Goal: Transaction & Acquisition: Purchase product/service

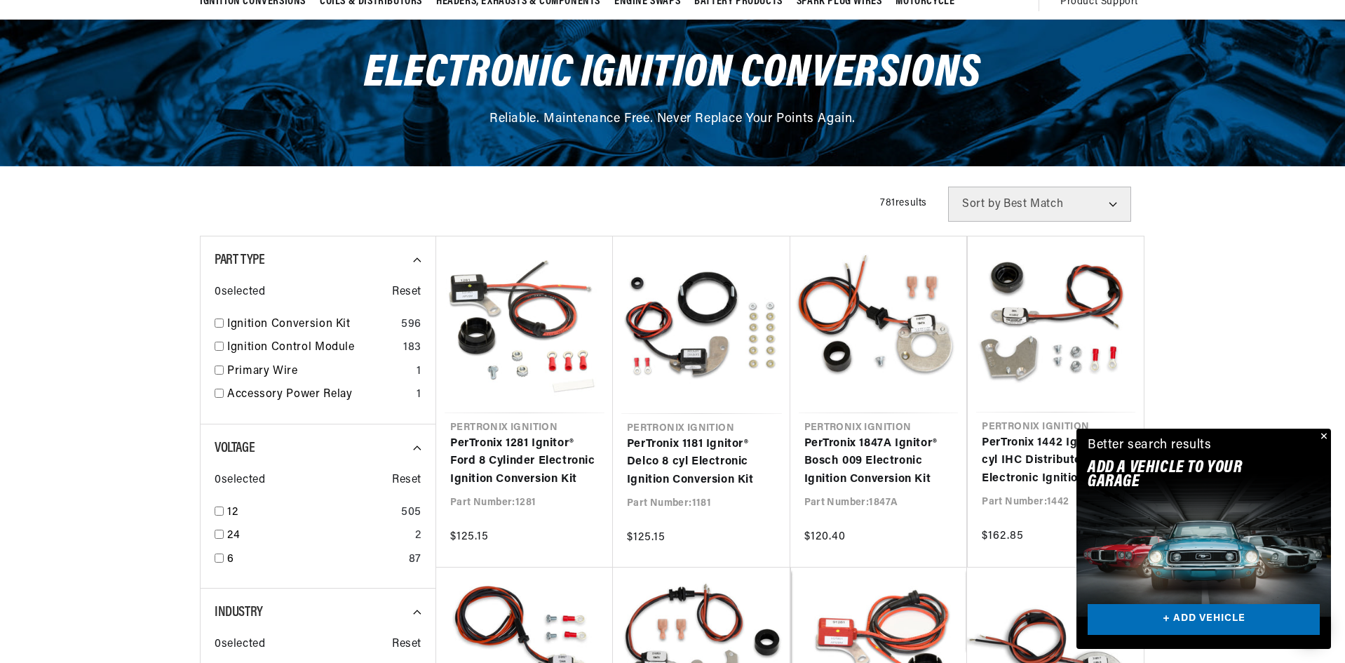
click at [974, 202] on span "Sort by" at bounding box center [981, 203] width 39 height 11
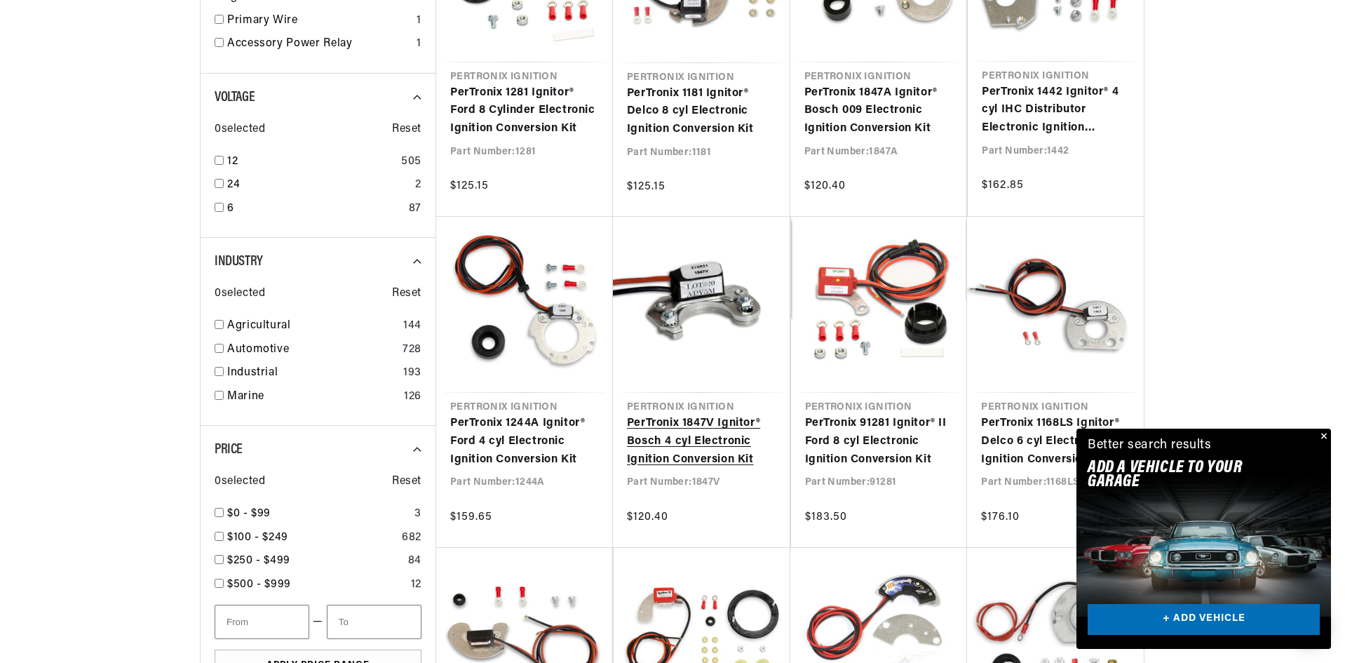
scroll to position [0, 425]
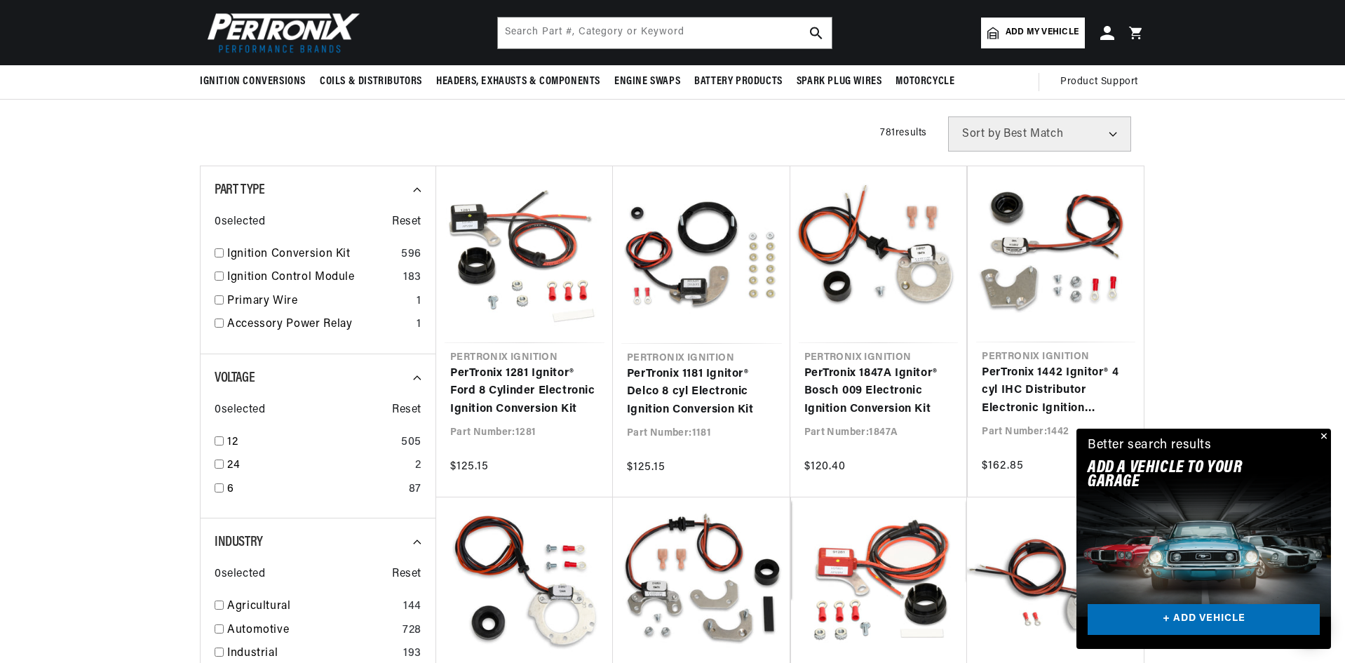
scroll to position [0, 425]
click at [519, 32] on input "text" at bounding box center [665, 33] width 334 height 31
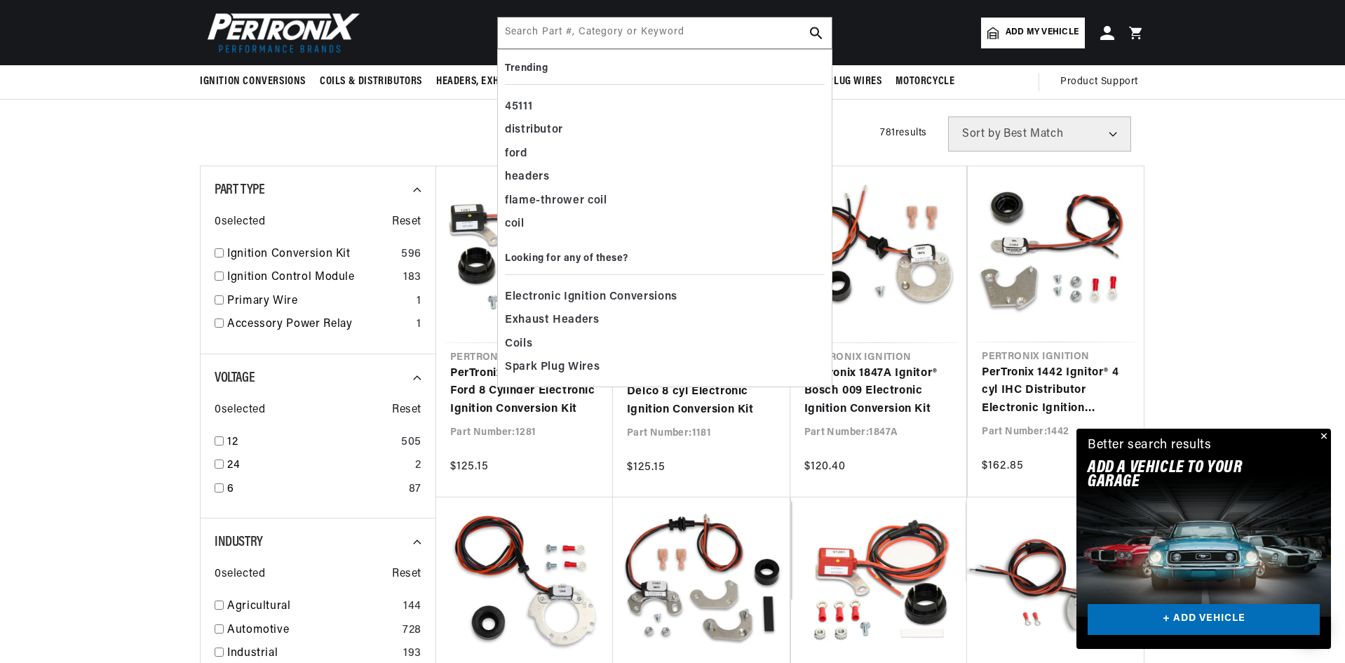
click at [541, 34] on input "text" at bounding box center [665, 33] width 334 height 31
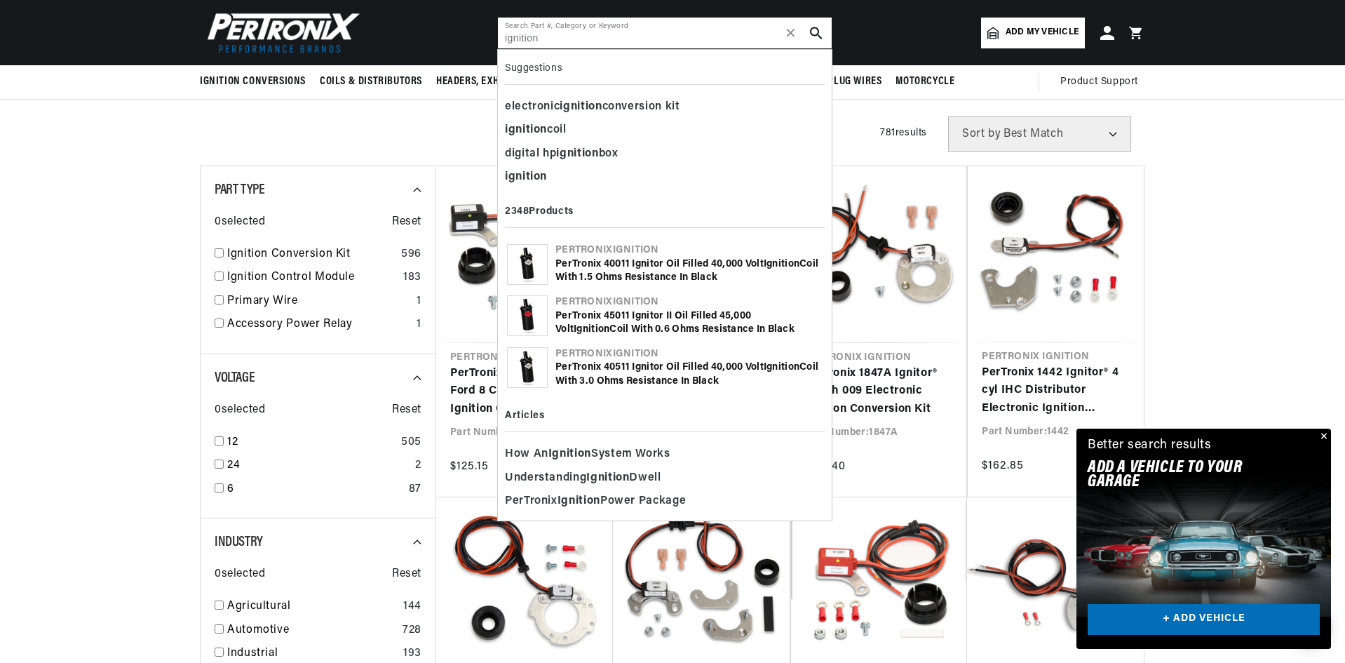
scroll to position [0, 0]
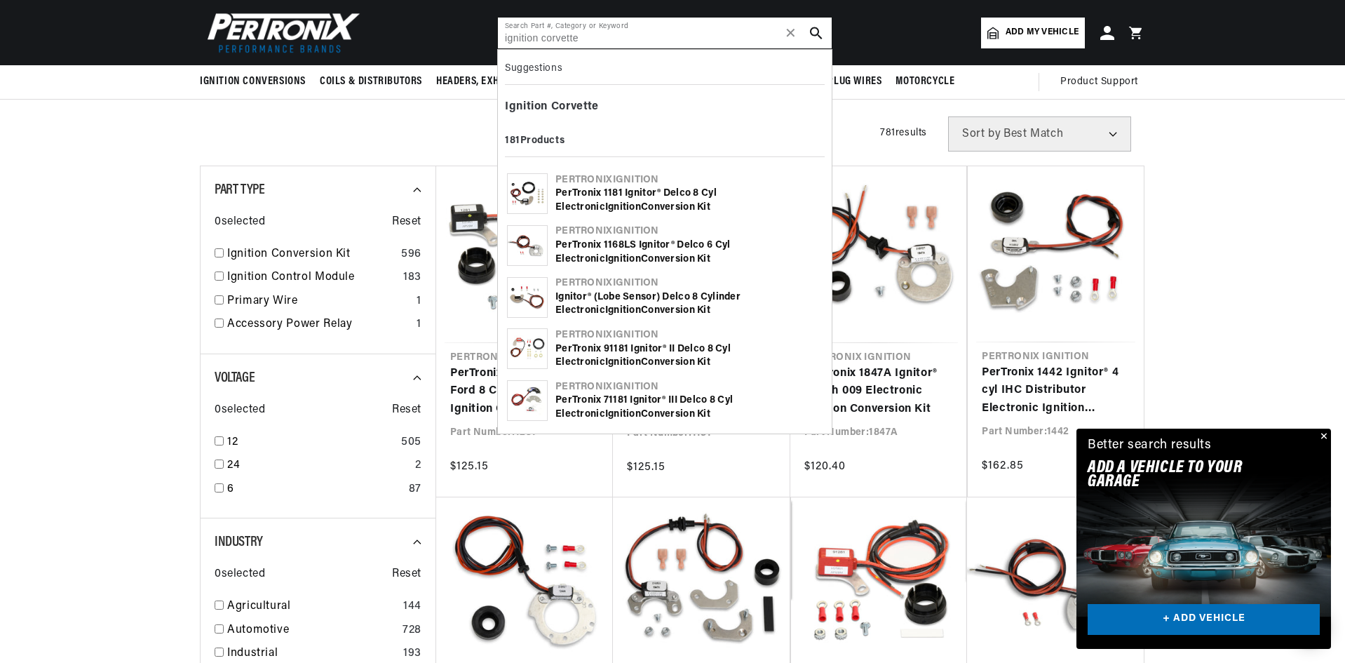
type input "ignition corvette"
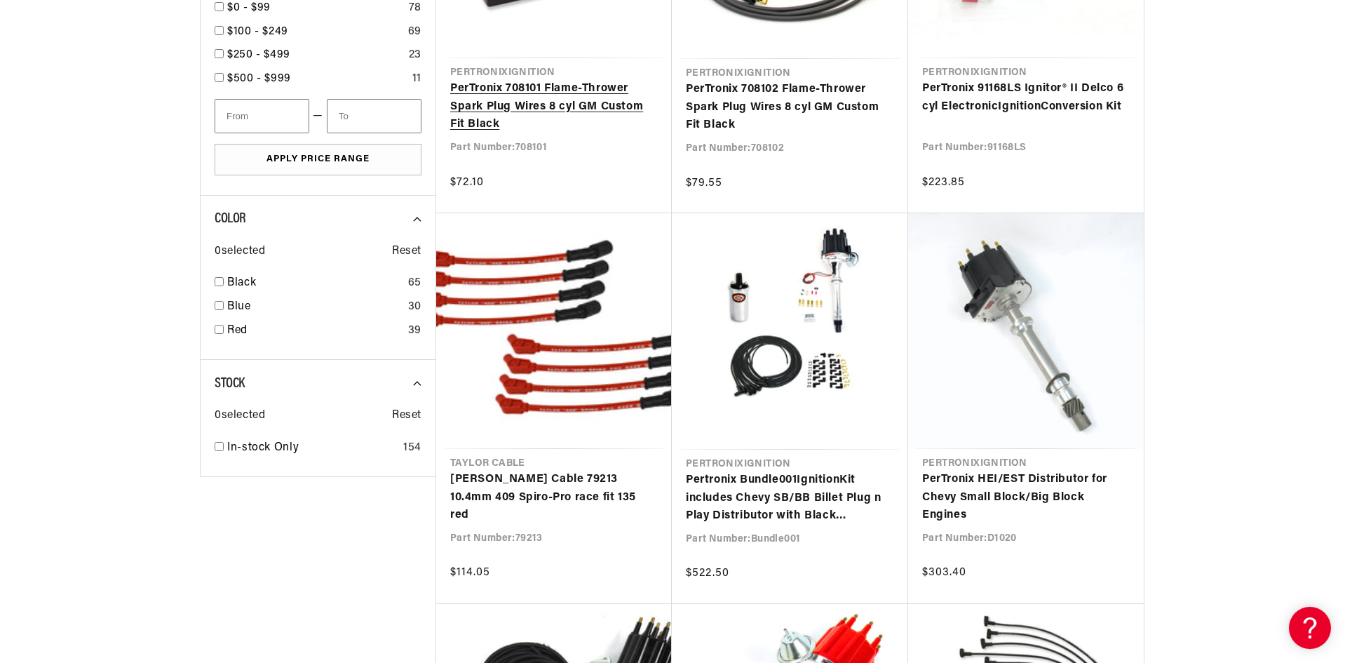
scroll to position [0, 425]
click at [1231, 308] on section "SEARCH RESULTS All Products query : ignition corvette Filters 181 results Show …" at bounding box center [672, 206] width 1345 height 3318
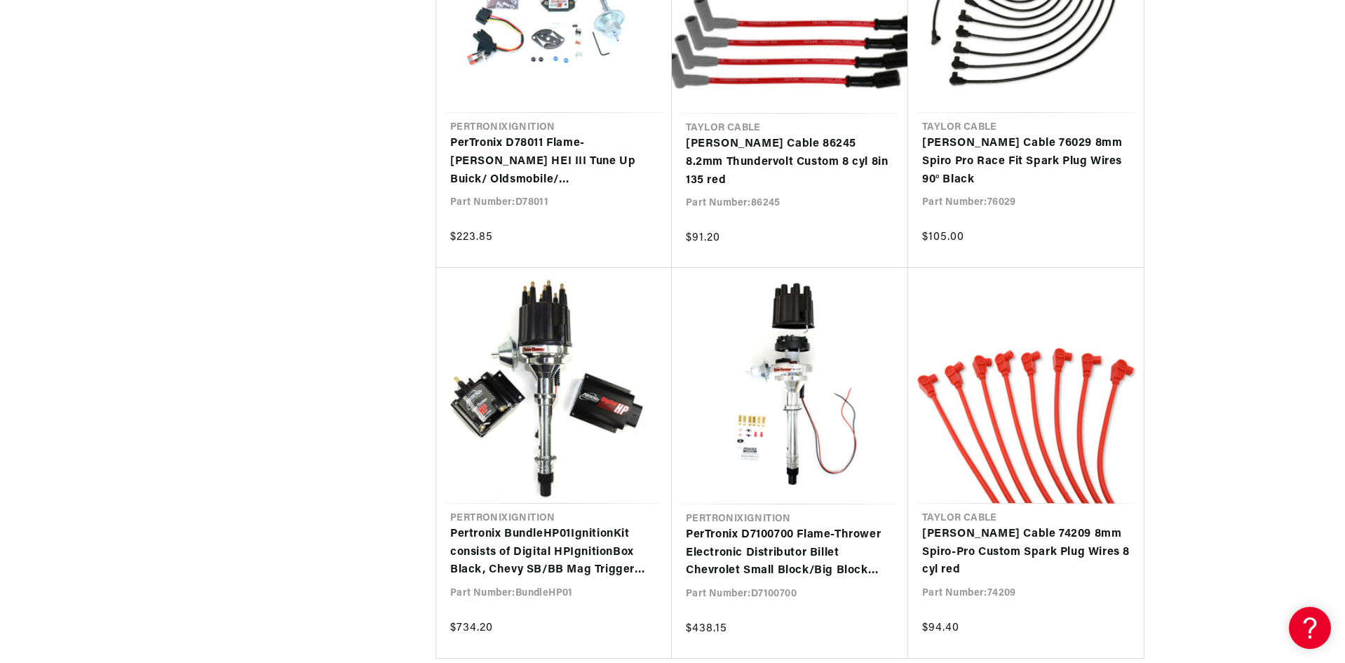
scroll to position [2734, 0]
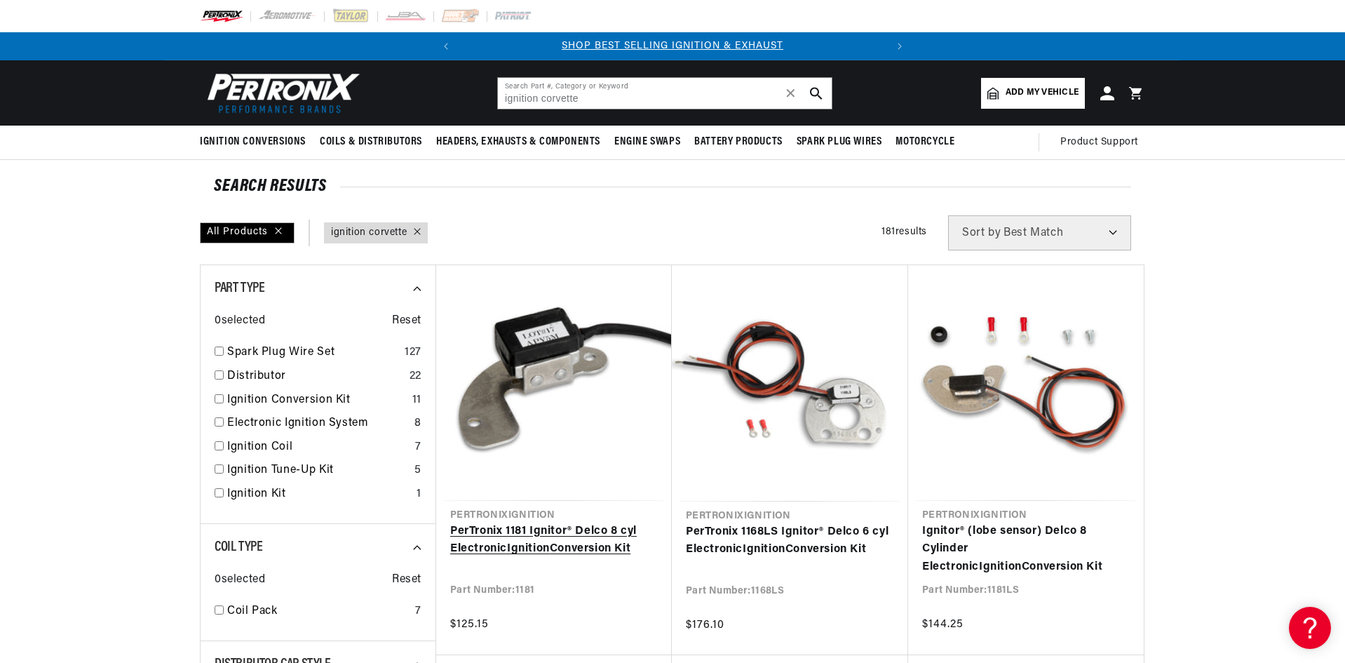
click at [562, 522] on link "PerTronix 1181 Ignitor® Delco 8 cyl Electronic Ignition Conversion Kit" at bounding box center [554, 540] width 208 height 36
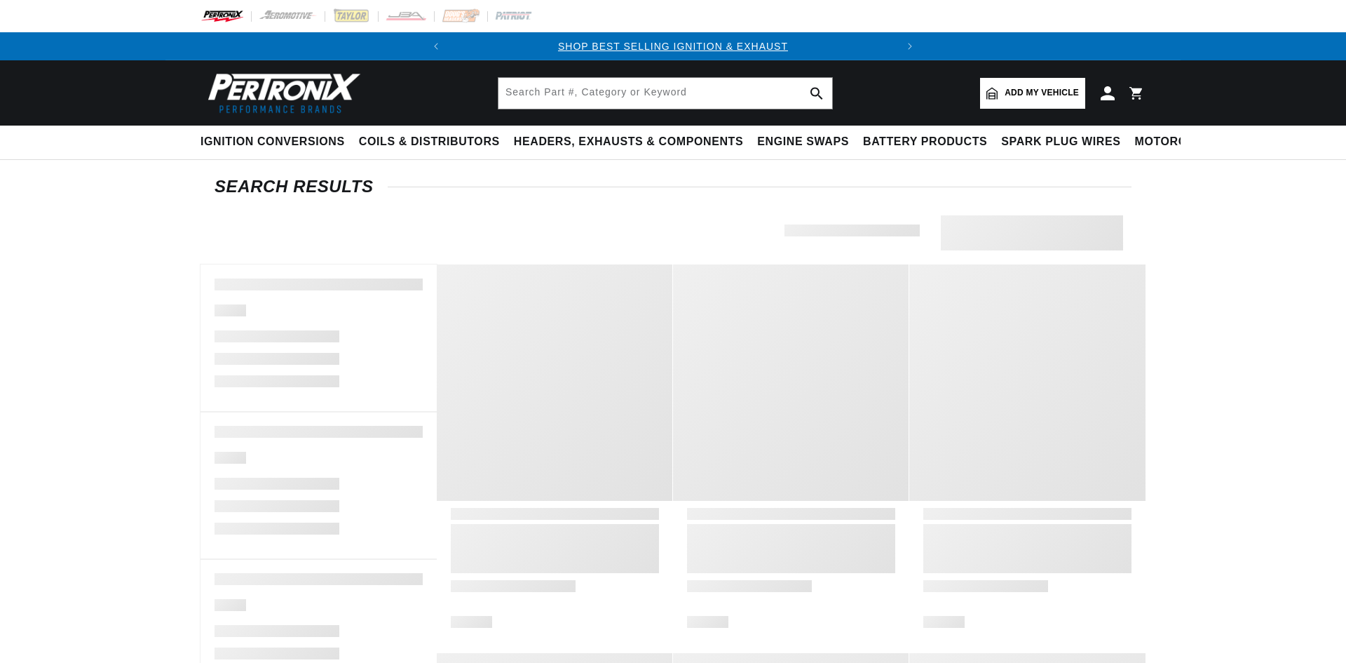
click at [1016, 93] on span "Add my vehicle" at bounding box center [1042, 92] width 74 height 13
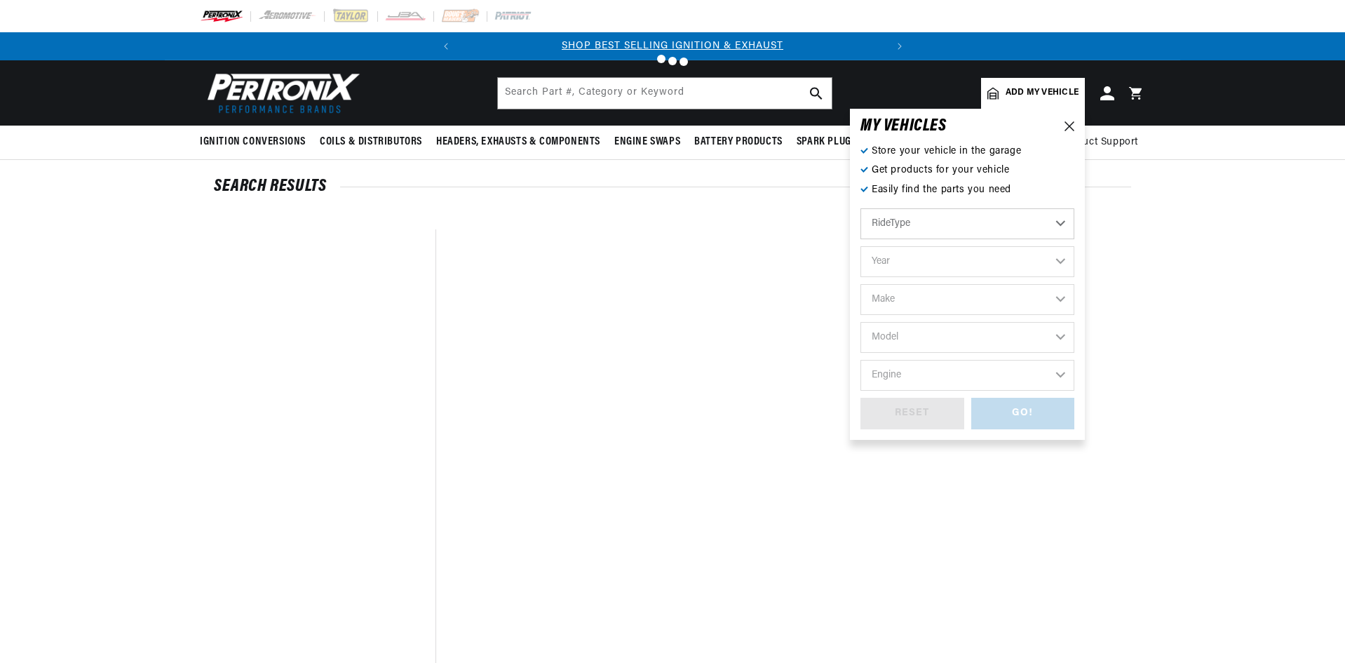
type input "ignition corvette"
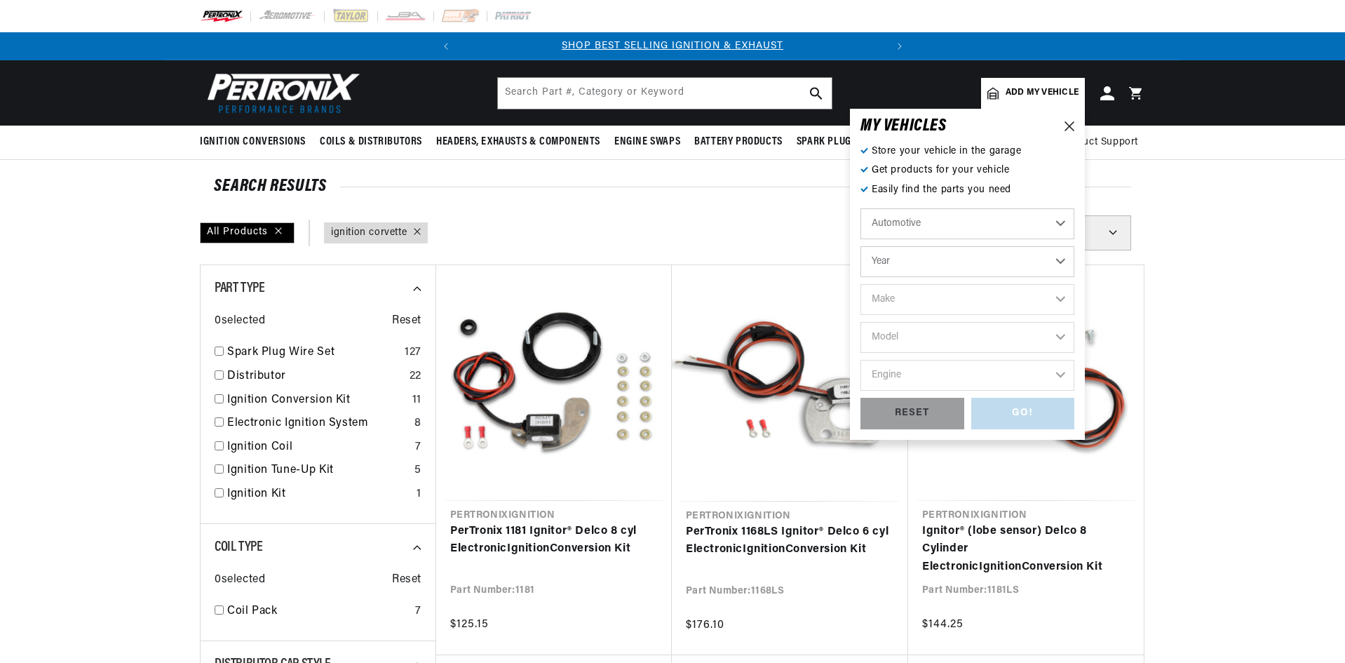
click at [923, 224] on select "Automotive Agricultural Industrial Marine Motorcycle" at bounding box center [967, 223] width 214 height 31
click at [914, 218] on select "Automotive Agricultural Industrial Marine Motorcycle" at bounding box center [967, 223] width 214 height 31
click at [912, 257] on select "Year 2026 2025 2024 2023 2022 2021 2020 2019 2018 2017 2016 2015 2014 2013 2012…" at bounding box center [967, 261] width 214 height 31
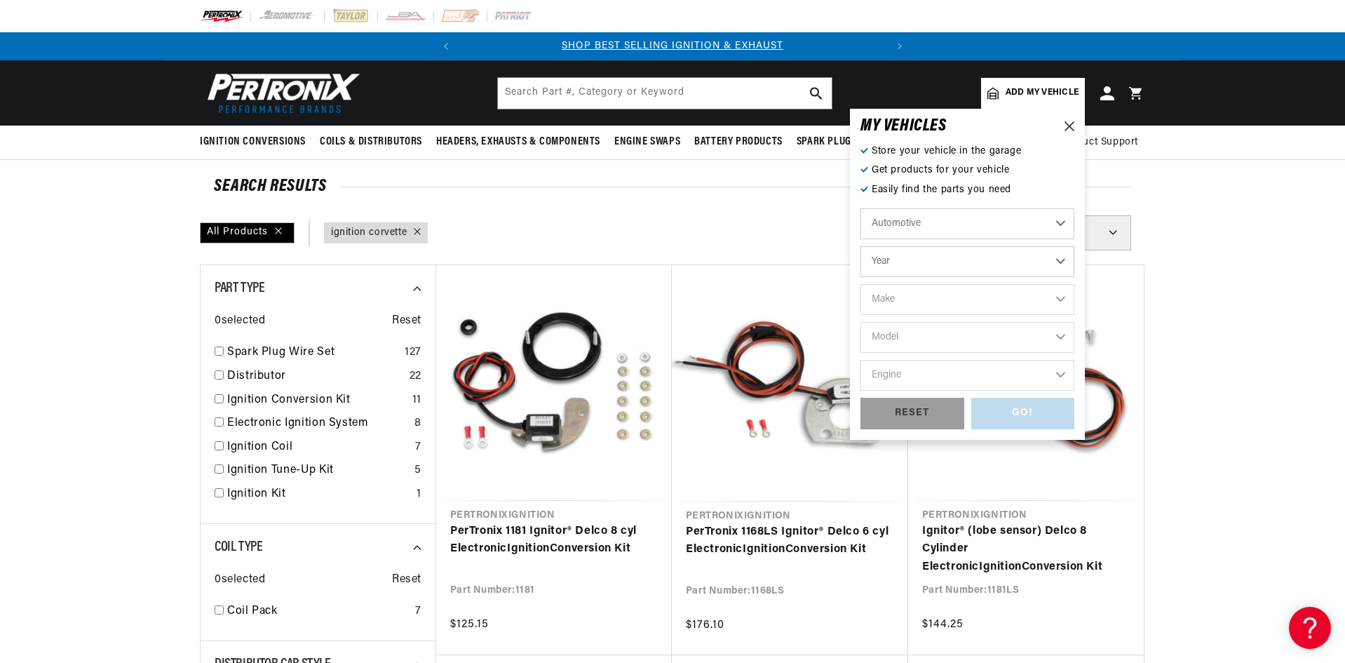
click at [932, 264] on select "Year 2026 2025 2024 2023 2022 2021 2020 2019 2018 2017 2016 2015 2014 2013 2012…" at bounding box center [967, 261] width 214 height 31
select select "1967"
click at [860, 246] on select "Year 2026 2025 2024 2023 2022 2021 2020 2019 2018 2017 2016 2015 2014 2013 2012…" at bounding box center [967, 261] width 214 height 31
select select "1967"
click at [918, 289] on select "Make Alfa Romeo American Motors Aston Martin Austin Austin Healey Avanti Bentle…" at bounding box center [967, 299] width 214 height 31
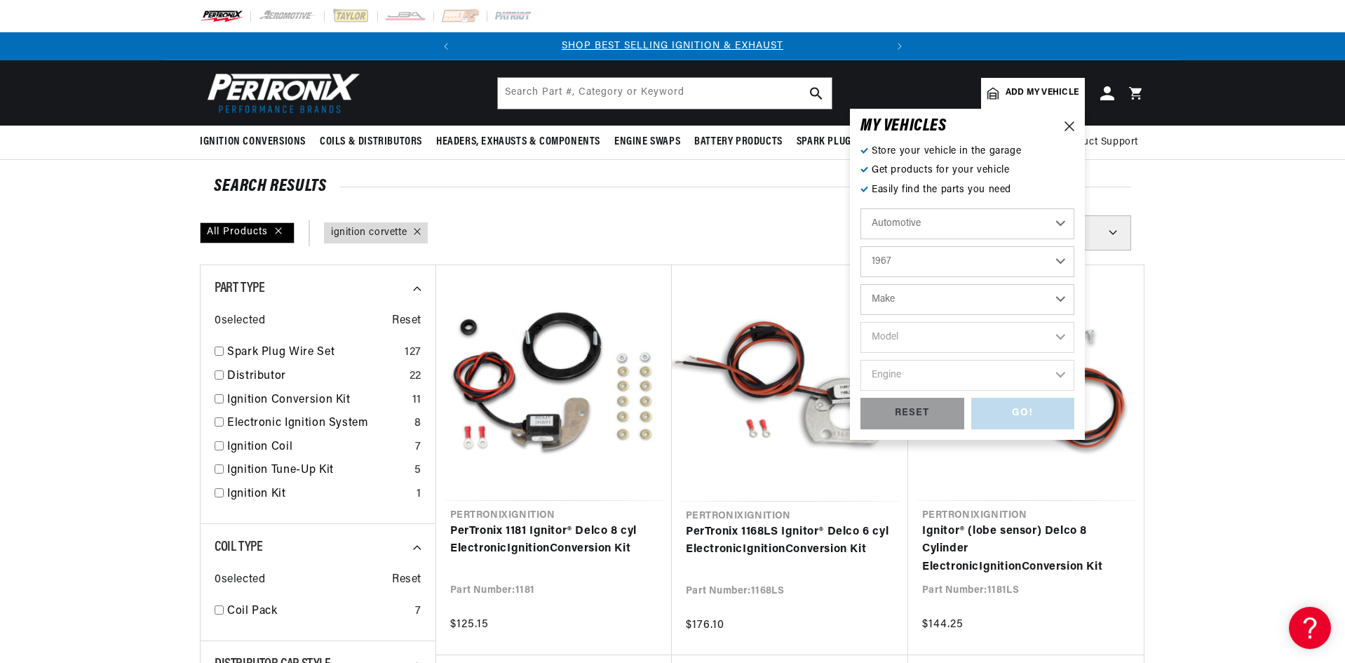
select select "Chevrolet"
click at [860, 284] on select "Make Alfa Romeo American Motors Aston Martin Austin Austin Healey Avanti Bentle…" at bounding box center [967, 299] width 214 height 31
select select "Chevrolet"
click at [903, 339] on select "Model Bel Air Biscayne C10 Pickup C10 Suburban C20 Pickup C20 Suburban C30 Pick…" at bounding box center [967, 337] width 214 height 31
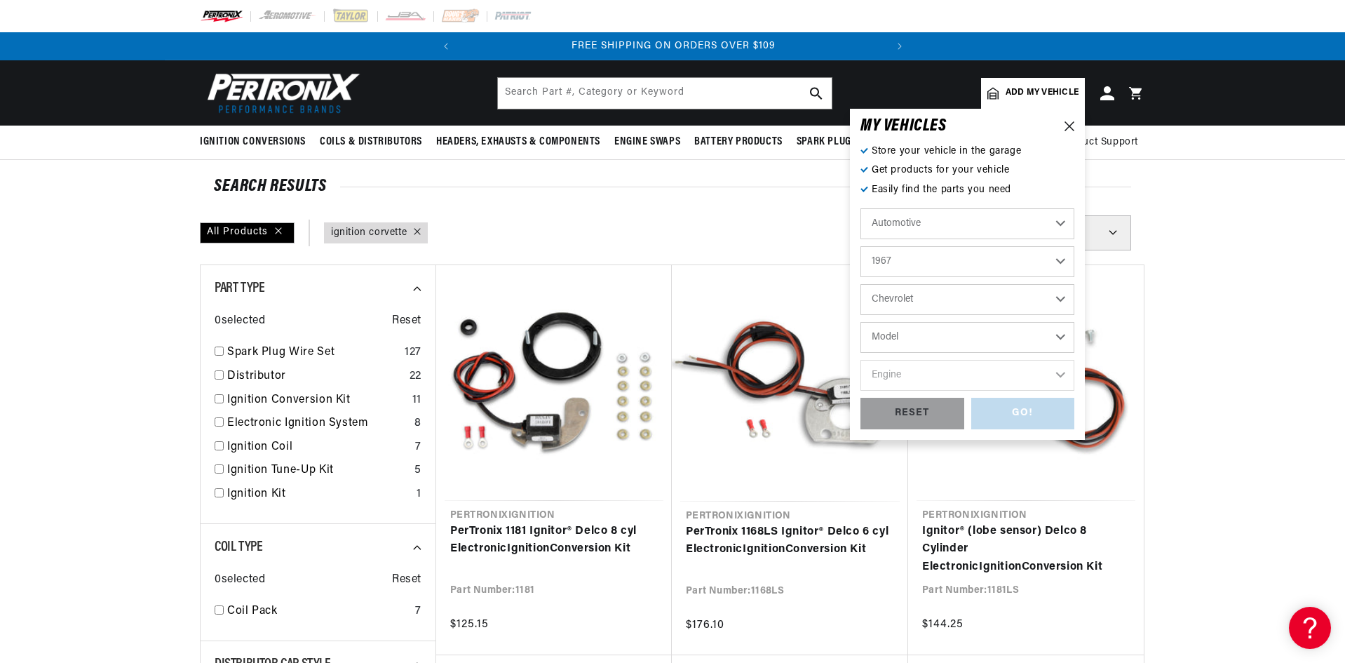
select select "Corvette"
click at [860, 322] on select "Model Bel Air Biscayne C10 Pickup C10 Suburban C20 Pickup C20 Suburban C30 Pick…" at bounding box center [967, 337] width 214 height 31
select select "Corvette"
click at [897, 372] on select "Engine 7.4L 283cid / 4.6L 327cid / 5.3L 327cid / 5.4L 350cid / 5.7L 396cid / 6.…" at bounding box center [967, 375] width 214 height 31
click at [921, 376] on select "Engine 7.4L 283cid / 4.6L 327cid / 5.3L 327cid / 5.4L 350cid / 5.7L 396cid / 6.…" at bounding box center [967, 375] width 214 height 31
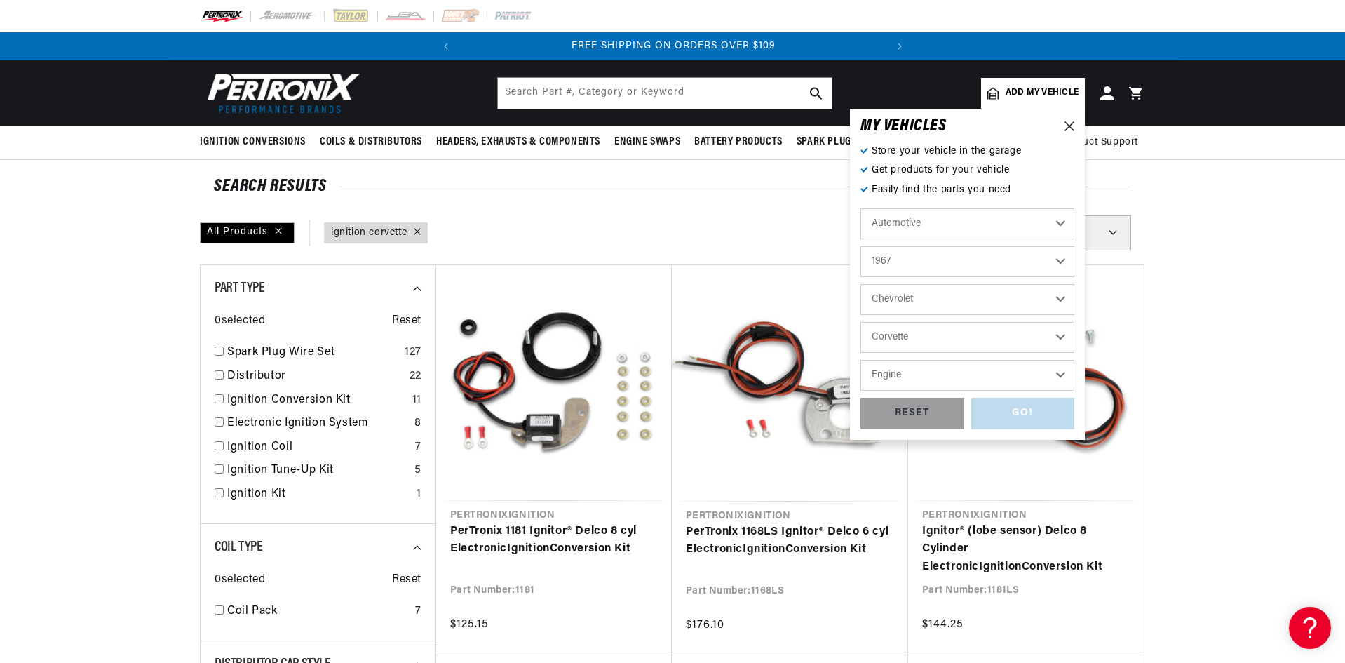
select select "327cid-5.3L"
click at [860, 360] on select "Engine 7.4L 283cid / 4.6L 327cid / 5.3L 327cid / 5.4L 350cid / 5.7L 396cid / 6.…" at bounding box center [967, 375] width 214 height 31
select select "327cid-5.3L"
click at [1007, 424] on div "GO!" at bounding box center [1023, 414] width 104 height 32
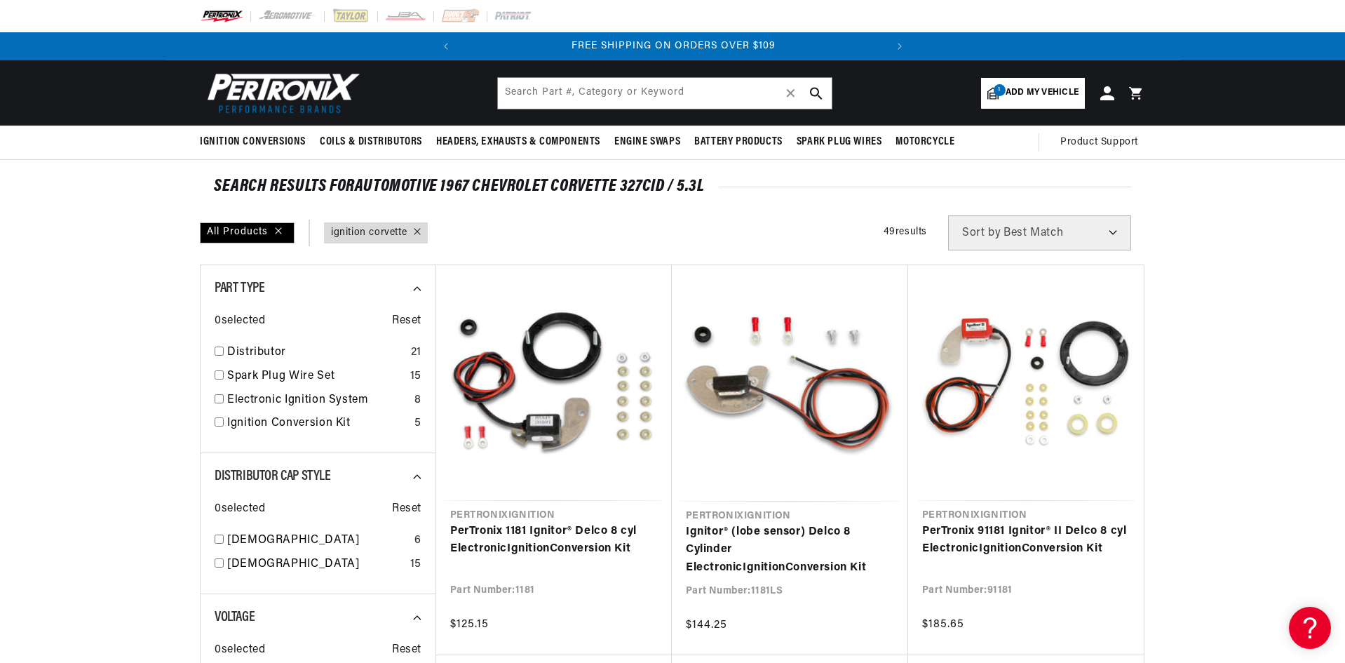
type input "ignition corvette"
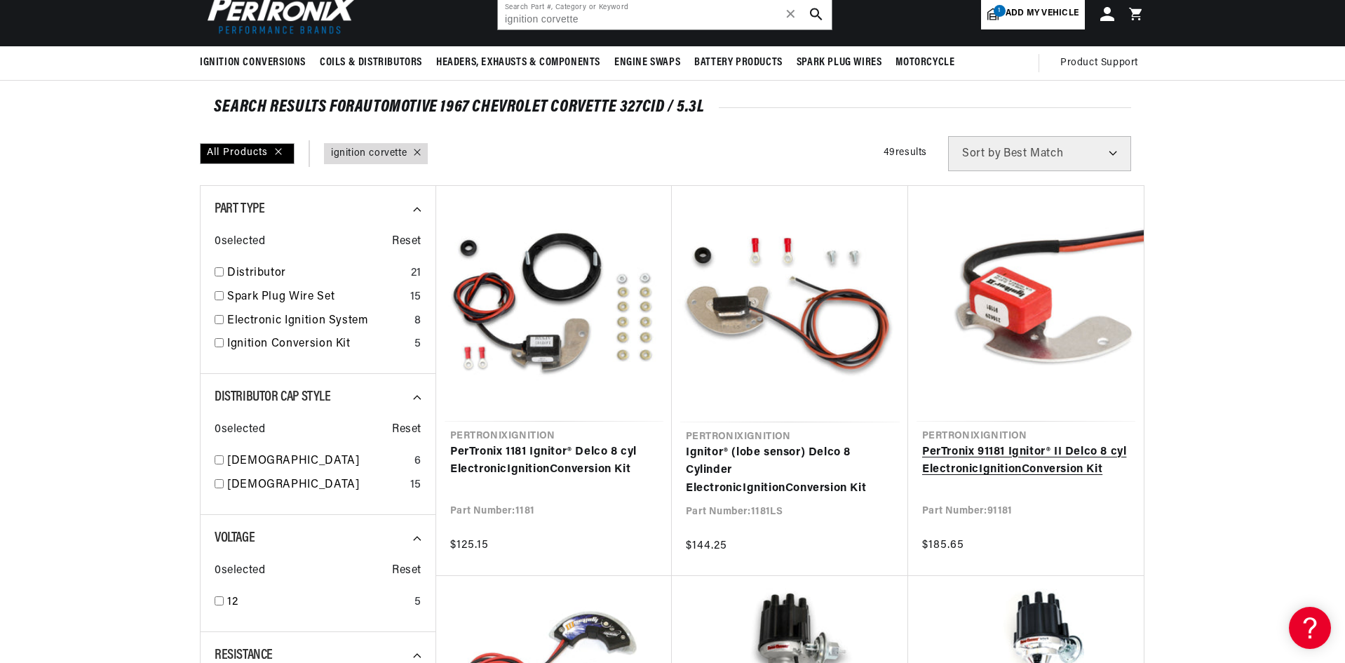
scroll to position [210, 0]
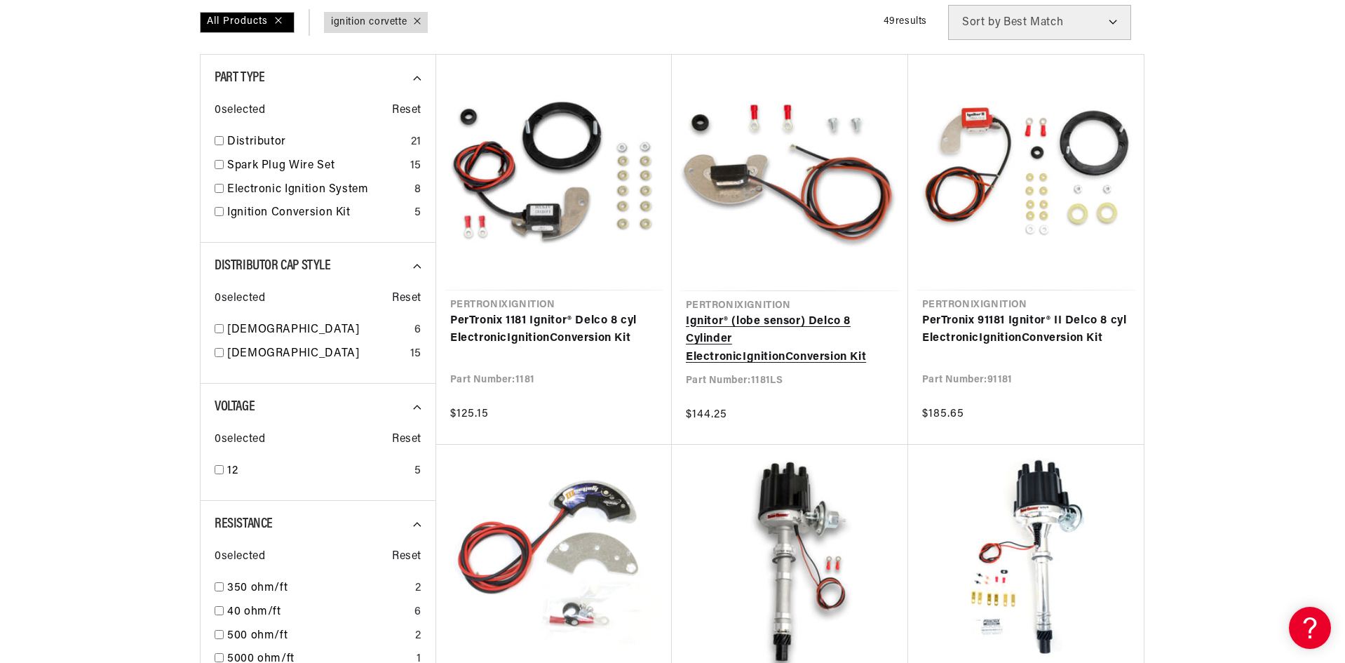
click at [742, 320] on link "Ignitor® (lobe sensor) Delco 8 Cylinder Electronic Ignition Conversion Kit" at bounding box center [790, 340] width 208 height 54
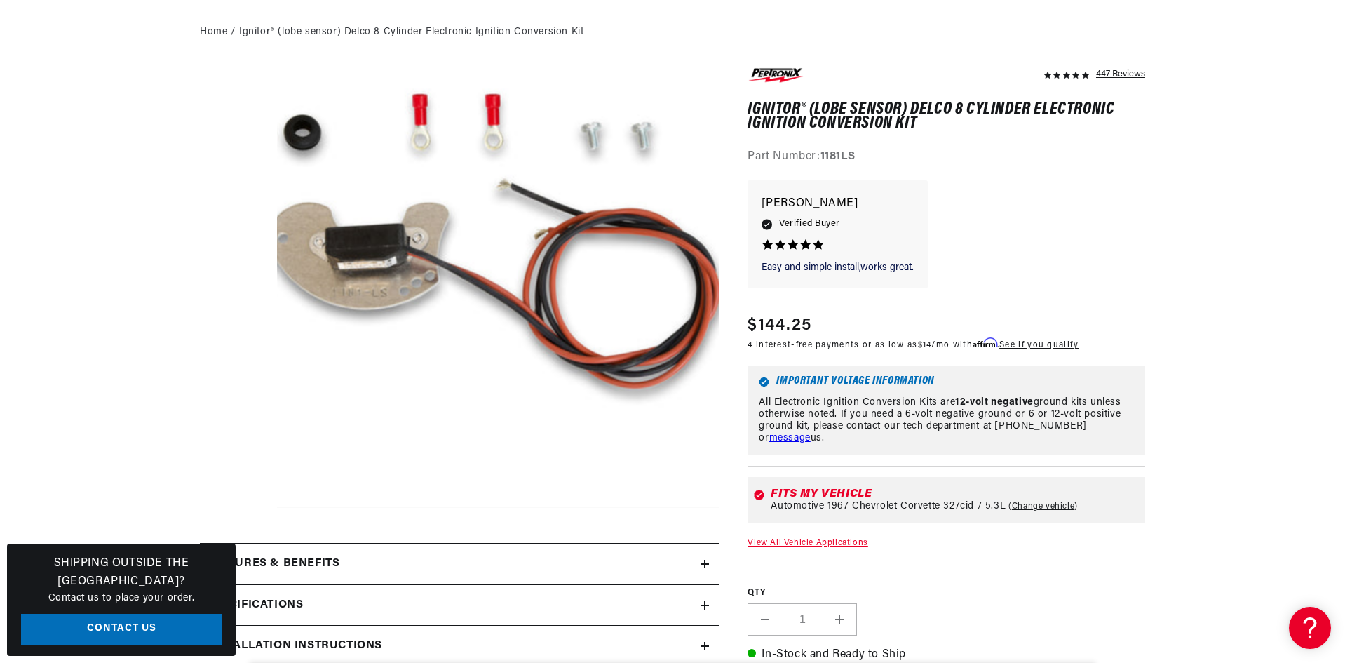
scroll to position [421, 0]
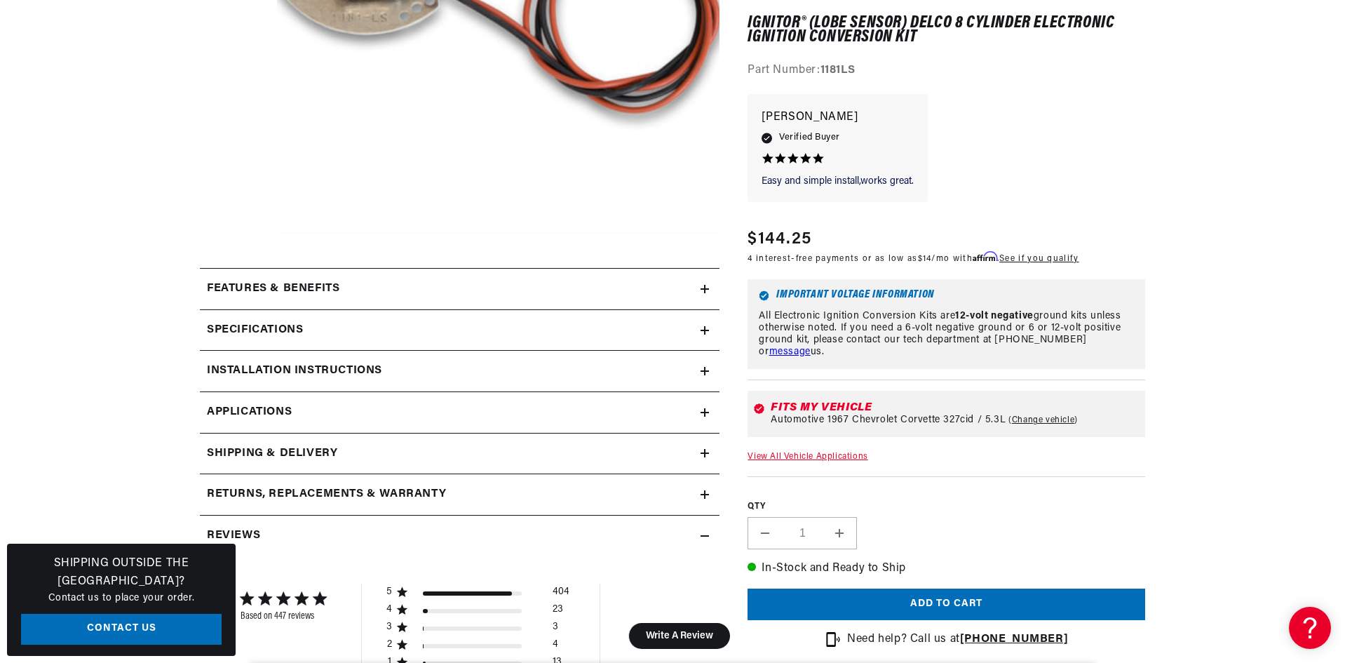
click at [288, 407] on span "Applications" at bounding box center [249, 412] width 85 height 18
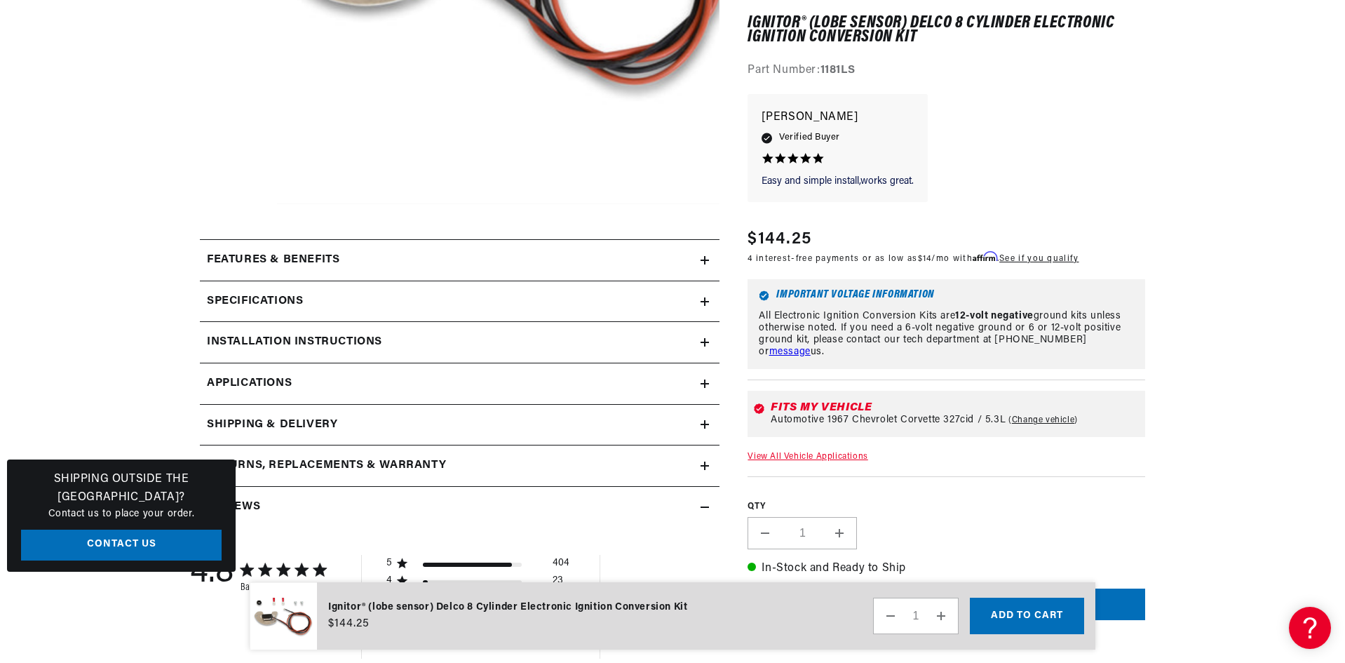
scroll to position [0, 425]
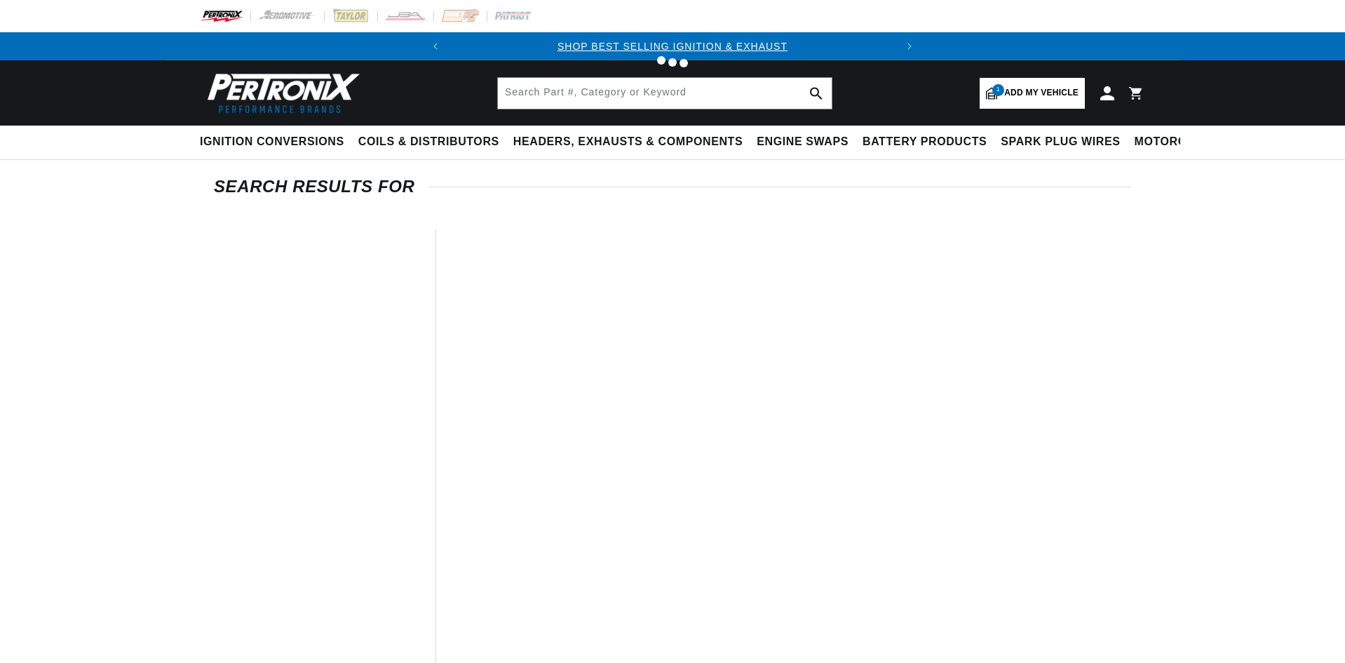
scroll to position [210, 0]
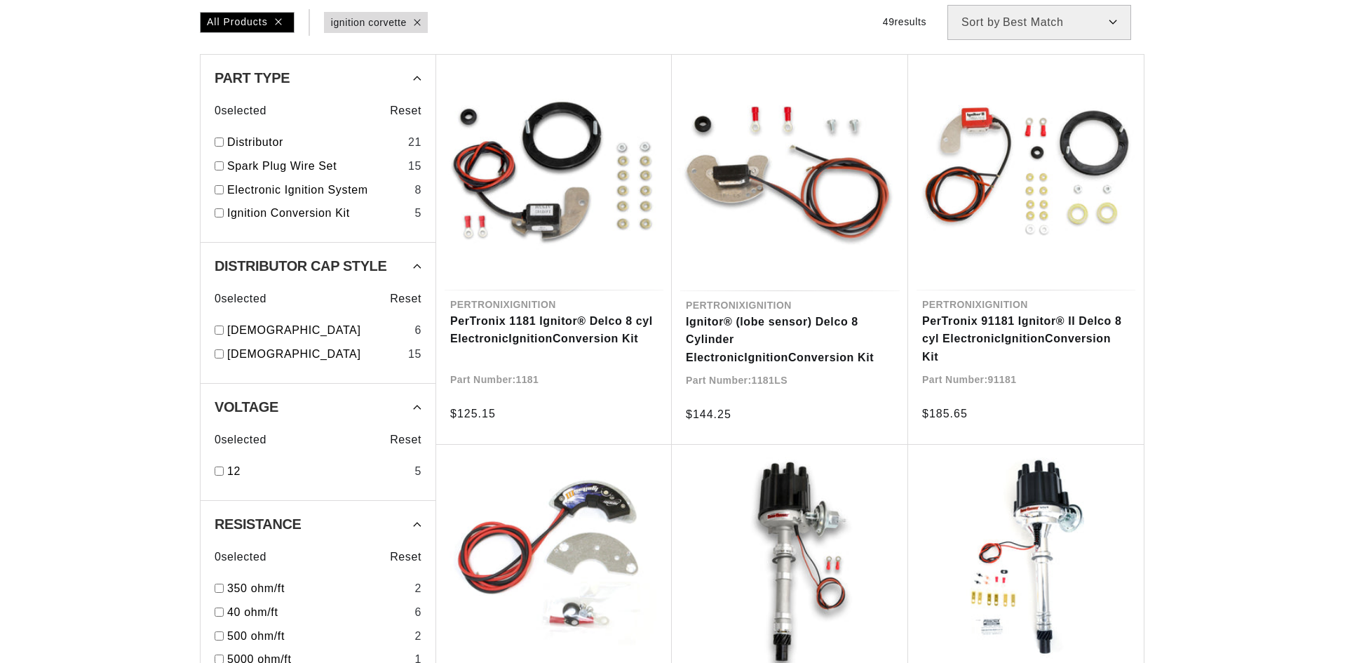
type input "ignition corvette"
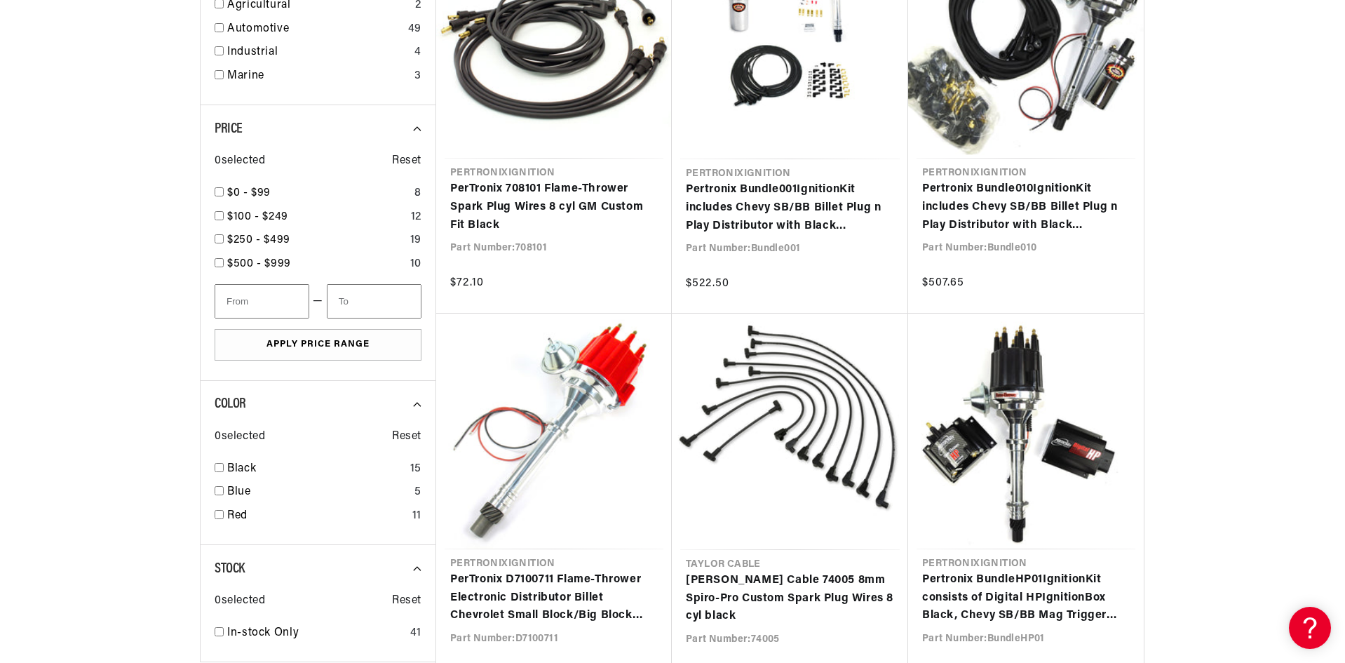
scroll to position [0, 155]
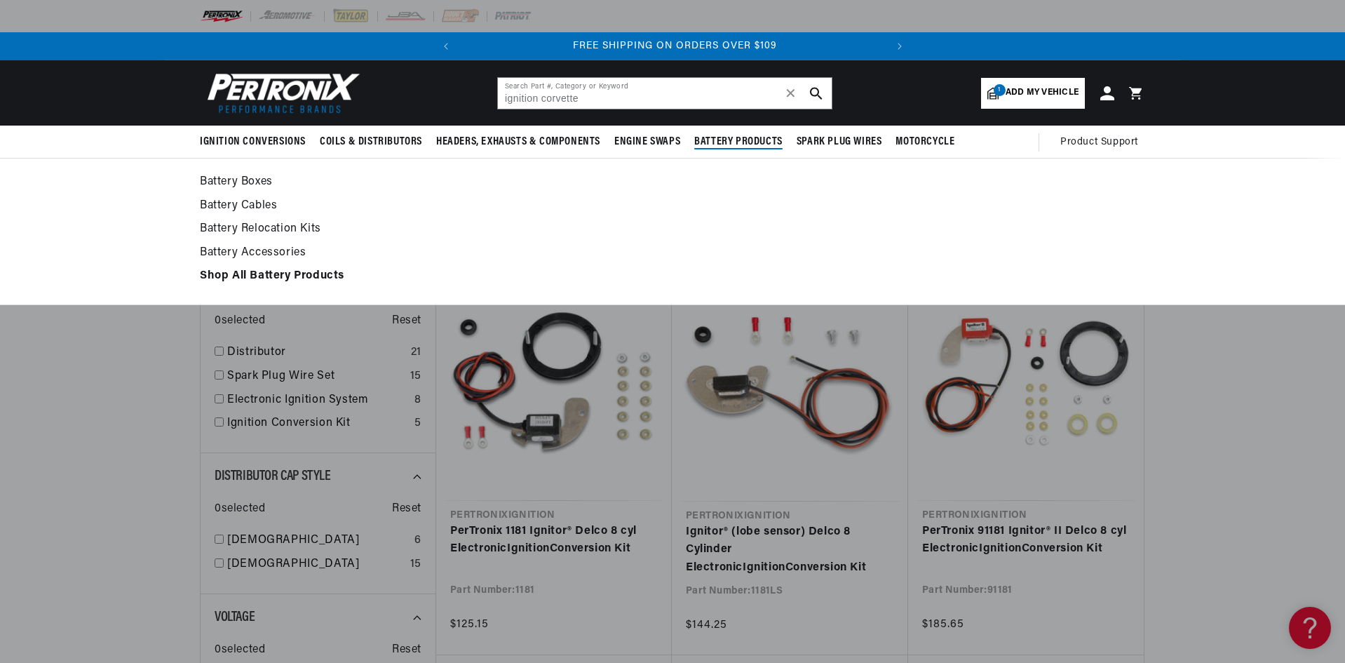
scroll to position [0, 425]
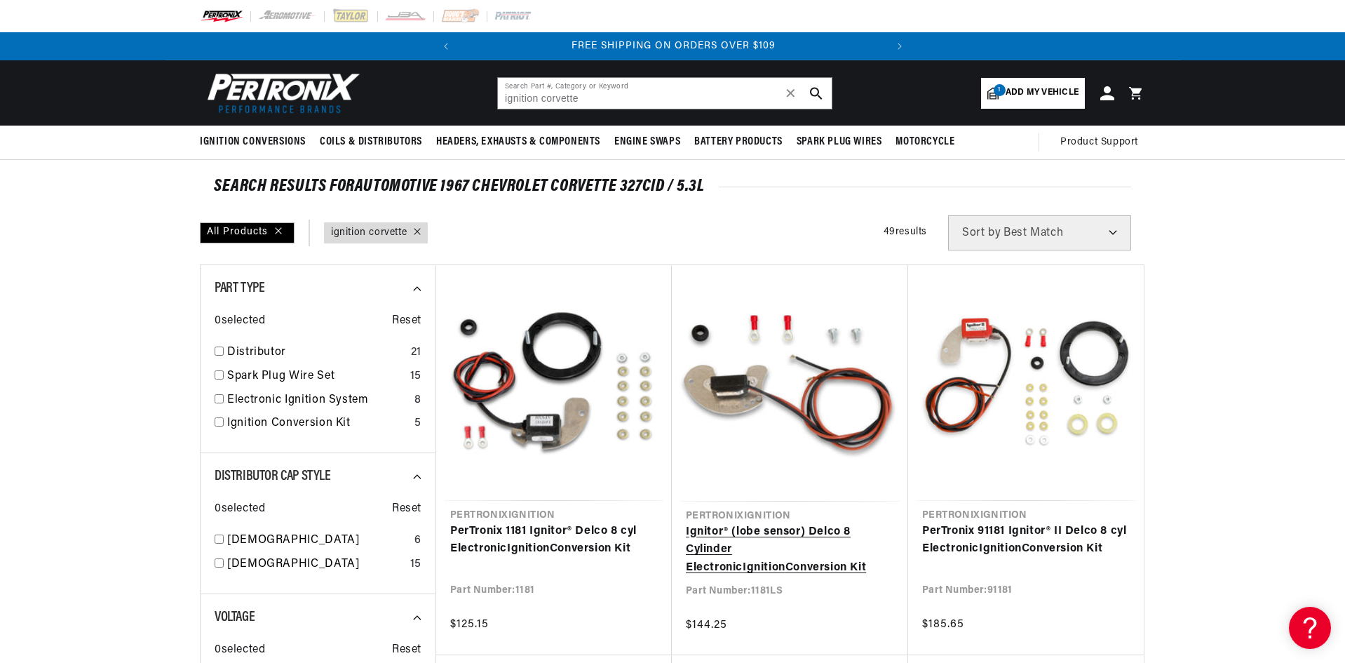
click at [771, 523] on link "Ignitor® (lobe sensor) Delco 8 Cylinder Electronic Ignition Conversion Kit" at bounding box center [790, 550] width 208 height 54
